Goal: Transaction & Acquisition: Purchase product/service

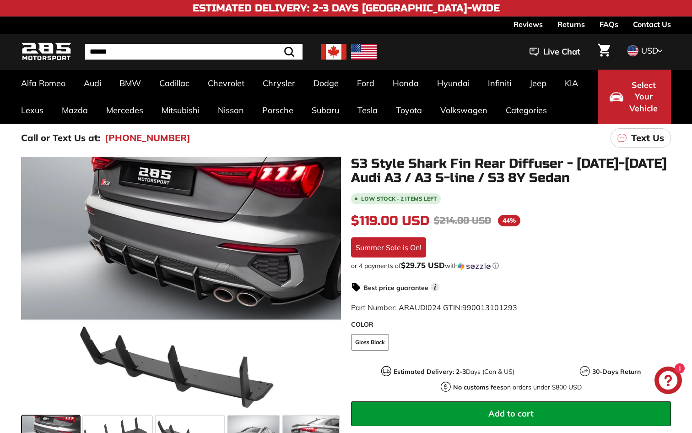
click at [145, 55] on input "Search" at bounding box center [194, 52] width 218 height 16
type input "*****"
click at [267, 52] on button ".cls-1{fill:none;stroke:#000;stroke-miterlimit:10;stroke-width:2px} Search" at bounding box center [266, 52] width 27 height 16
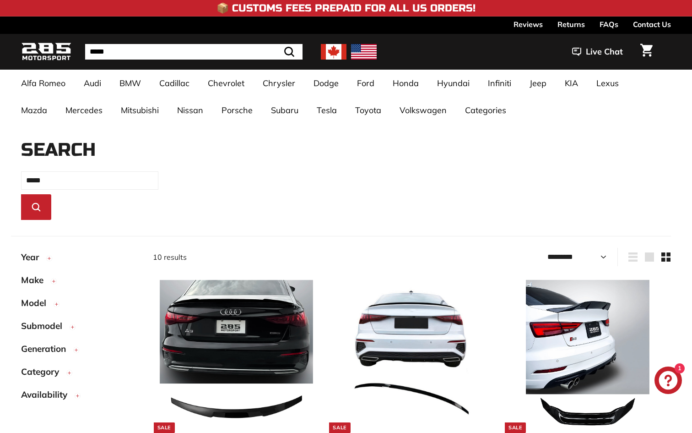
select select "*********"
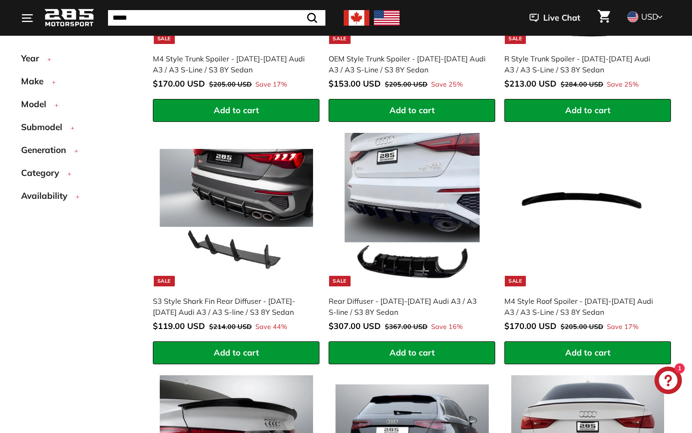
scroll to position [391, 0]
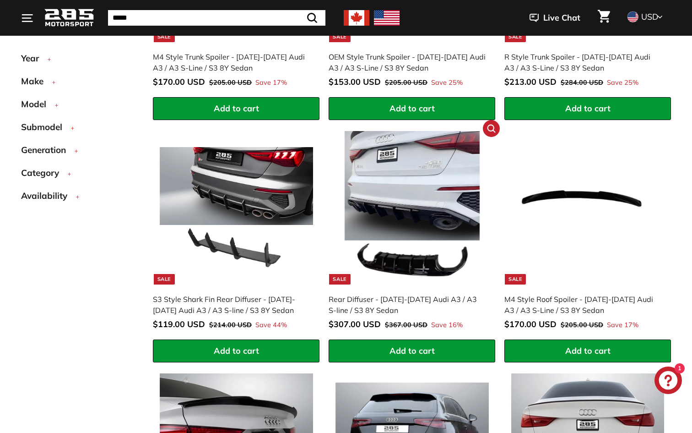
click at [457, 189] on img at bounding box center [412, 207] width 153 height 153
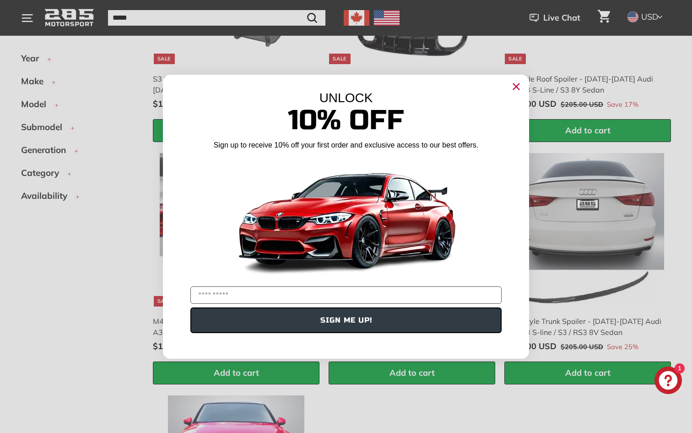
scroll to position [614, 0]
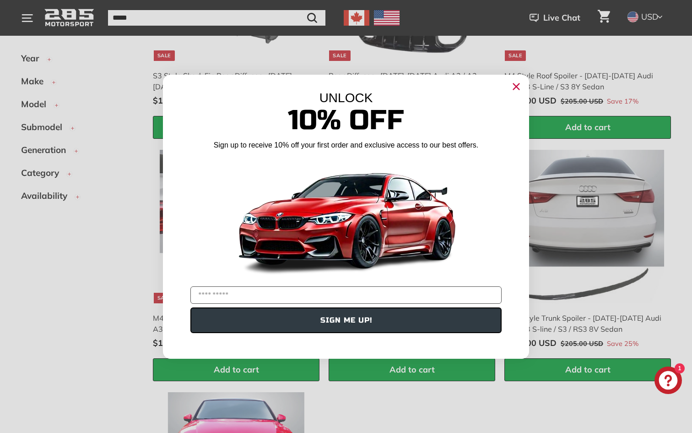
click at [515, 87] on icon "Close dialog" at bounding box center [517, 86] width 6 height 6
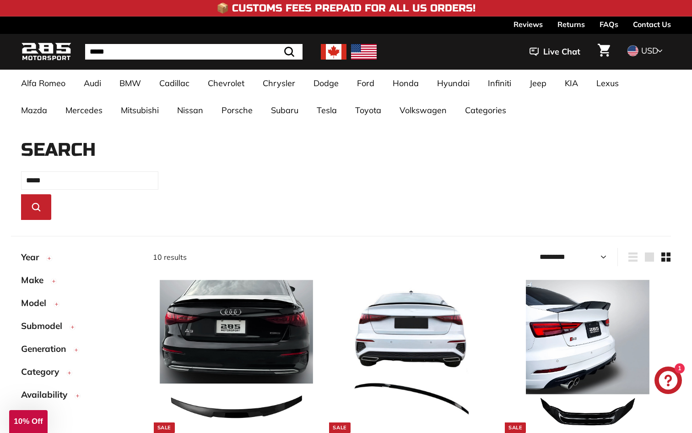
scroll to position [0, 0]
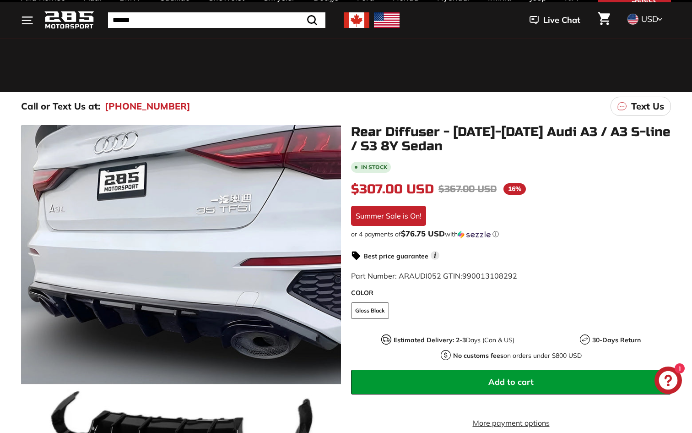
scroll to position [89, 0]
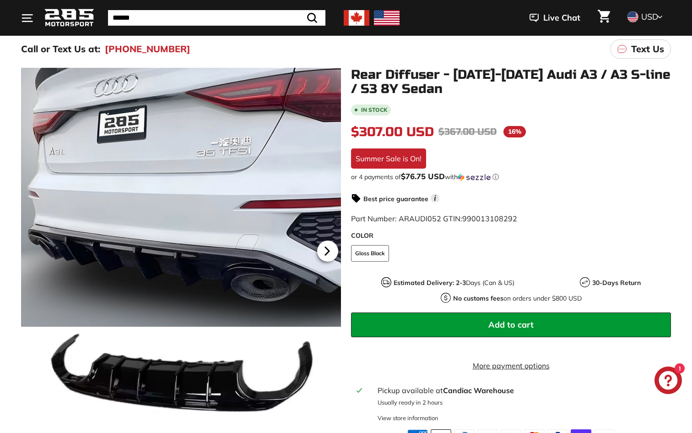
click at [326, 252] on icon at bounding box center [328, 251] width 4 height 8
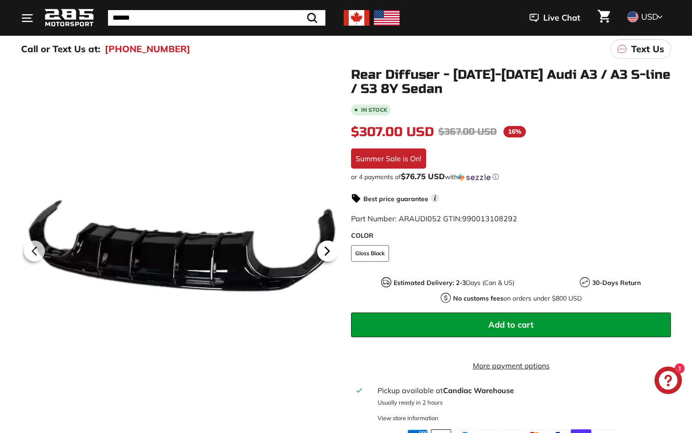
click at [326, 252] on icon at bounding box center [328, 251] width 4 height 8
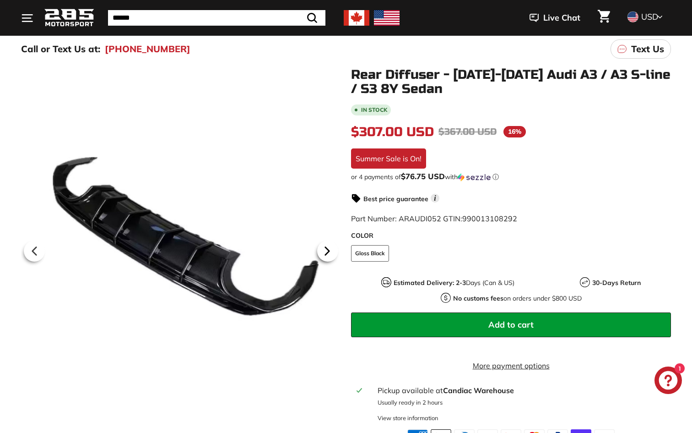
click at [326, 252] on icon at bounding box center [328, 251] width 4 height 8
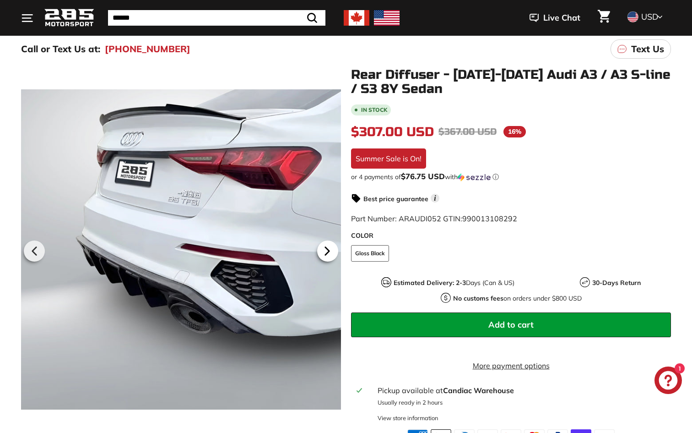
click at [326, 252] on icon at bounding box center [328, 251] width 4 height 8
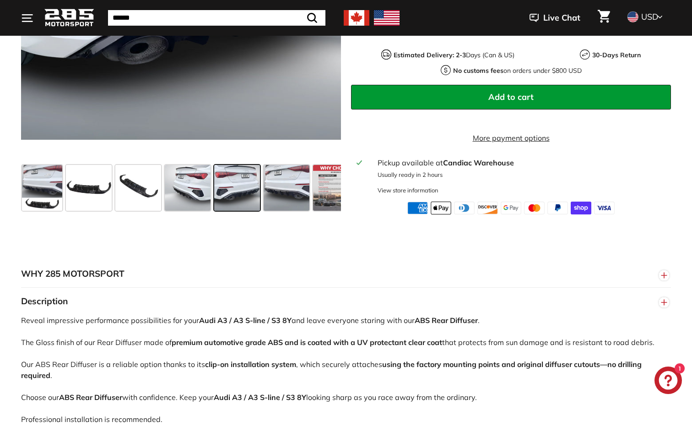
scroll to position [359, 0]
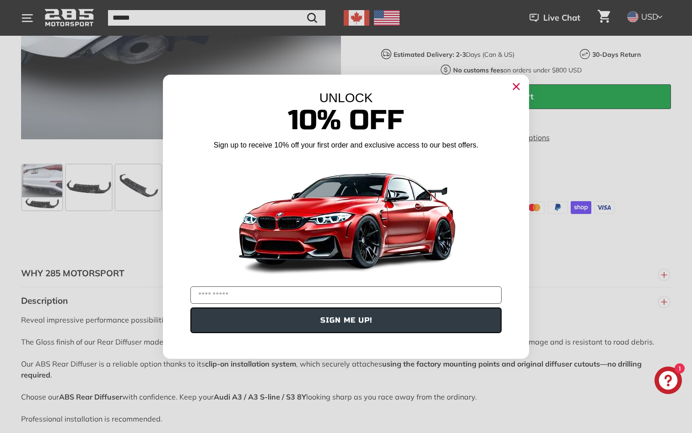
click at [512, 87] on circle "Close dialog" at bounding box center [517, 86] width 14 height 14
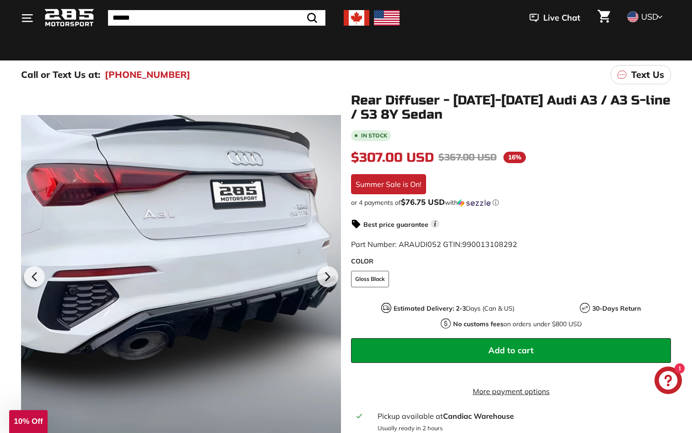
scroll to position [61, 0]
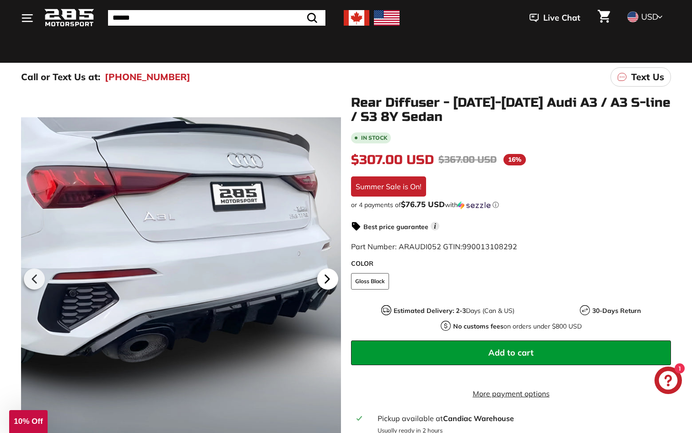
click at [331, 281] on icon at bounding box center [327, 278] width 21 height 21
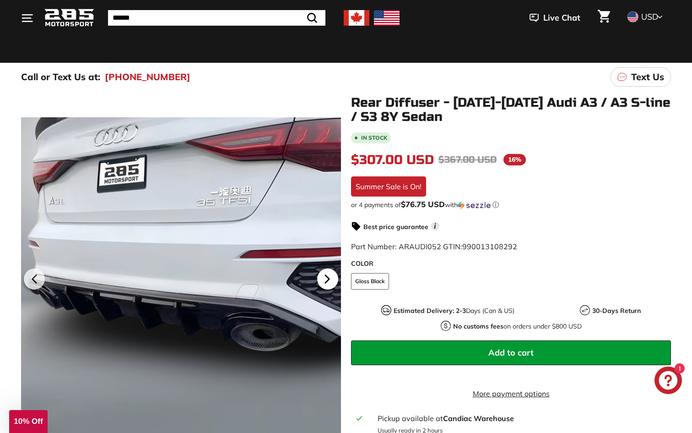
click at [331, 281] on icon at bounding box center [327, 278] width 21 height 21
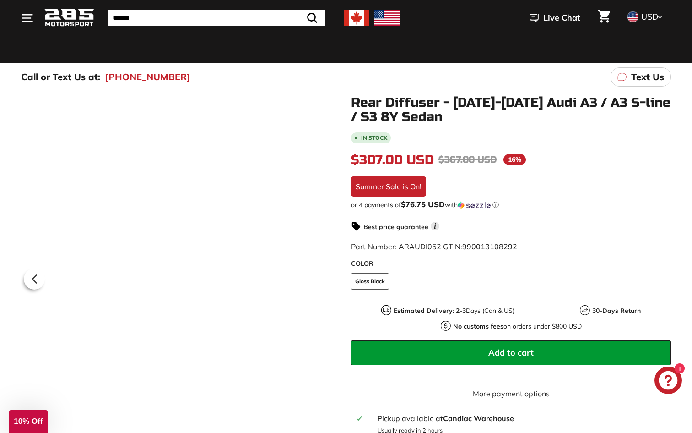
scroll to position [0, 20]
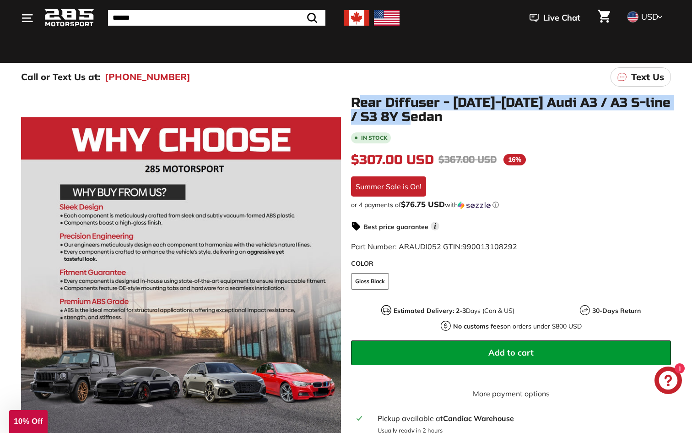
drag, startPoint x: 435, startPoint y: 121, endPoint x: 352, endPoint y: 100, distance: 85.5
click at [353, 100] on h1 "Rear Diffuser - [DATE]-[DATE] Audi A3 / A3 S-line / S3 8Y Sedan" at bounding box center [511, 110] width 320 height 28
click at [352, 100] on h1 "Rear Diffuser - [DATE]-[DATE] Audi A3 / A3 S-line / S3 8Y Sedan" at bounding box center [511, 110] width 320 height 28
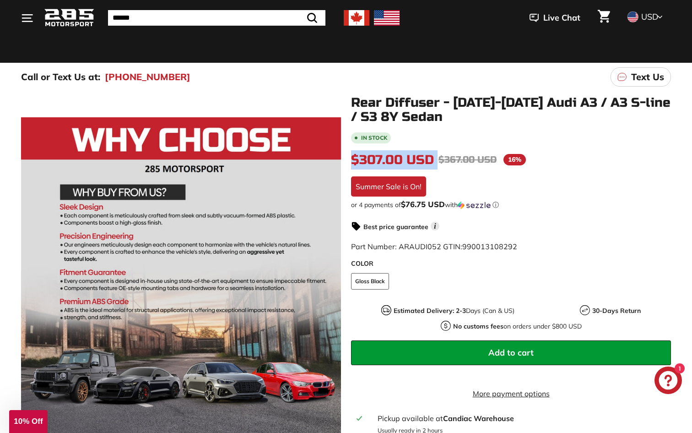
drag, startPoint x: 438, startPoint y: 158, endPoint x: 350, endPoint y: 158, distance: 87.9
click at [350, 158] on div "Rear Diffuser - 2021-2025 Audi A3 / A3 S-line / S3 8Y Sedan In stock $307.00 US…" at bounding box center [506, 283] width 330 height 374
click at [34, 279] on icon at bounding box center [35, 279] width 4 height 8
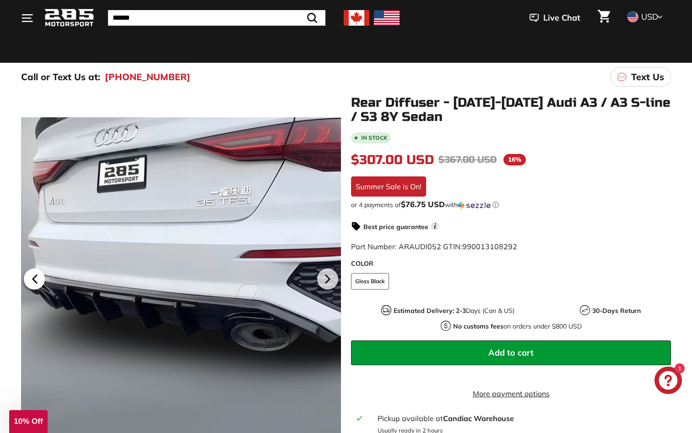
click at [34, 279] on icon at bounding box center [35, 279] width 4 height 8
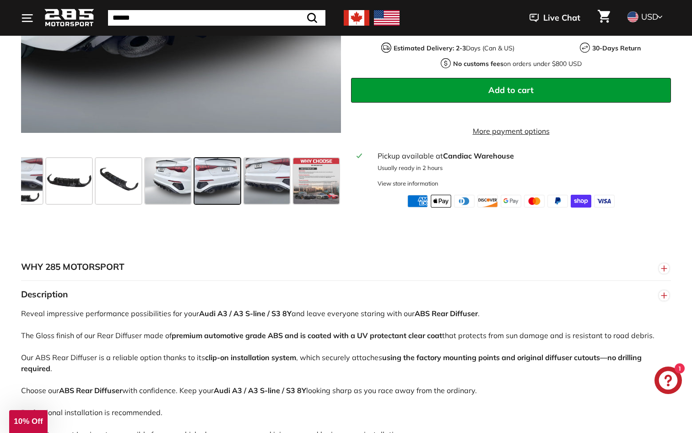
scroll to position [369, 0]
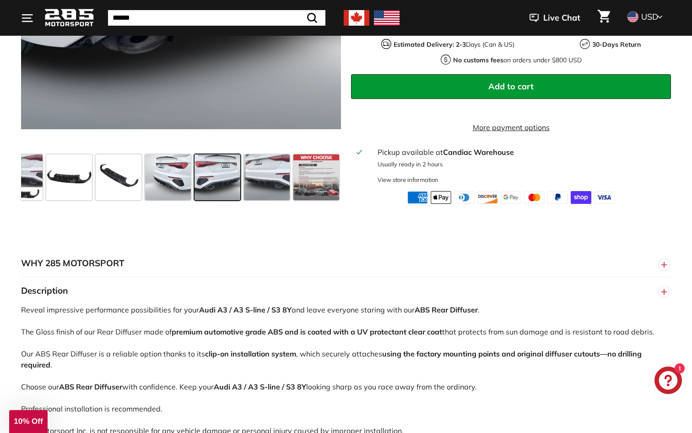
click at [448, 154] on strong "Candiac Warehouse" at bounding box center [478, 151] width 71 height 9
click at [415, 181] on div "View store information" at bounding box center [408, 179] width 61 height 9
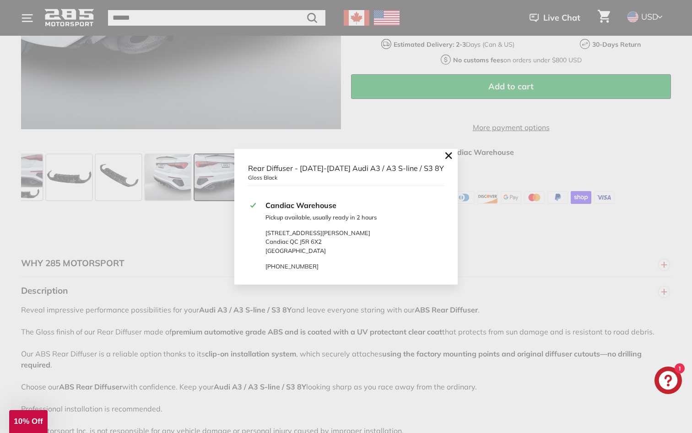
click at [446, 154] on icon at bounding box center [448, 155] width 5 height 5
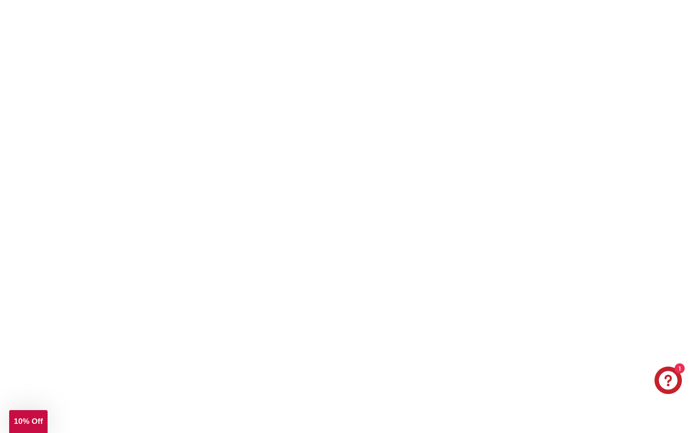
scroll to position [1518, 0]
